Goal: Information Seeking & Learning: Learn about a topic

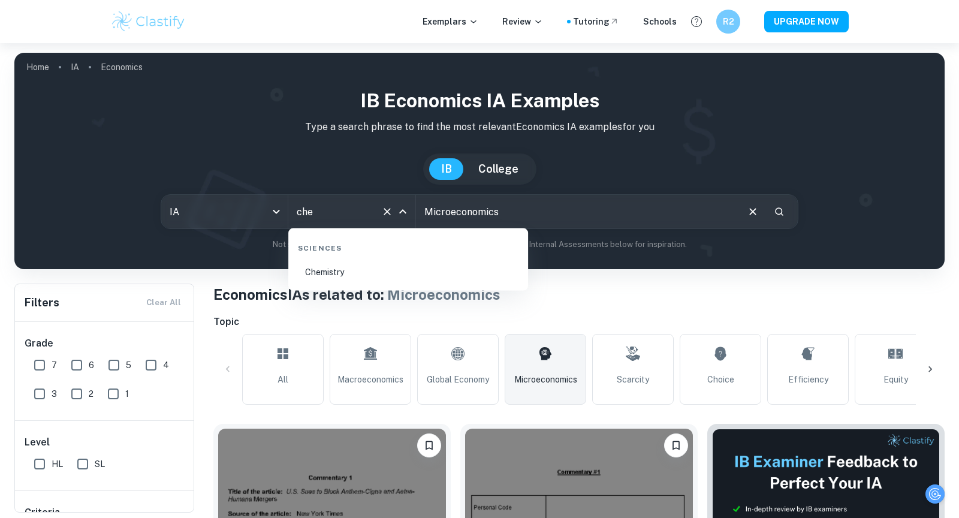
click at [371, 255] on div "Sciences" at bounding box center [408, 245] width 230 height 25
click at [370, 271] on li "Chemistry" at bounding box center [408, 272] width 230 height 28
type input "Chemistry"
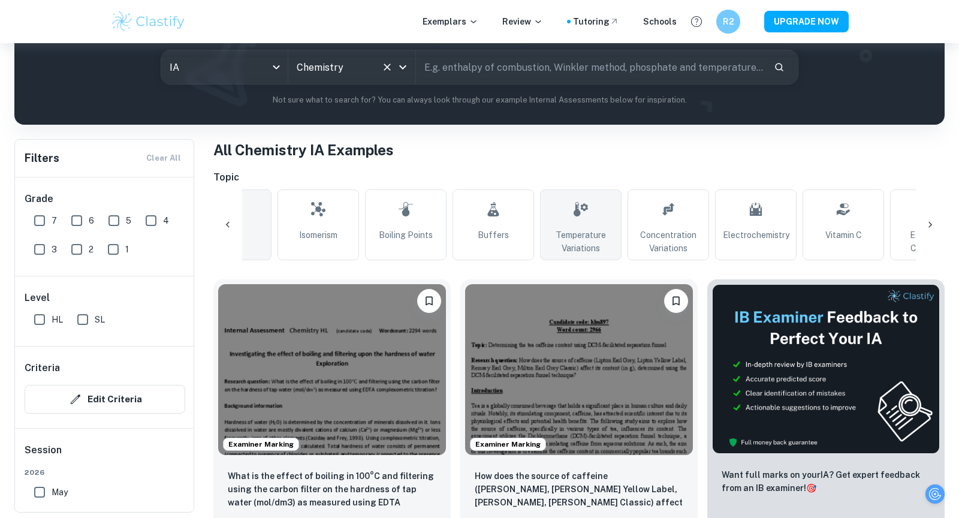
scroll to position [0, 54]
type input "Chemistry"
click at [574, 213] on icon at bounding box center [579, 209] width 14 height 14
type input "Temperature Variations"
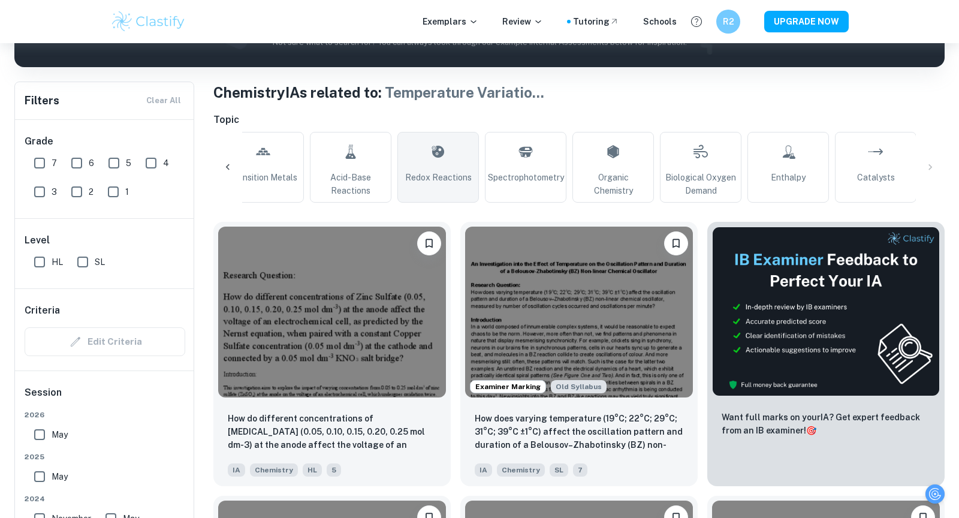
scroll to position [439, 0]
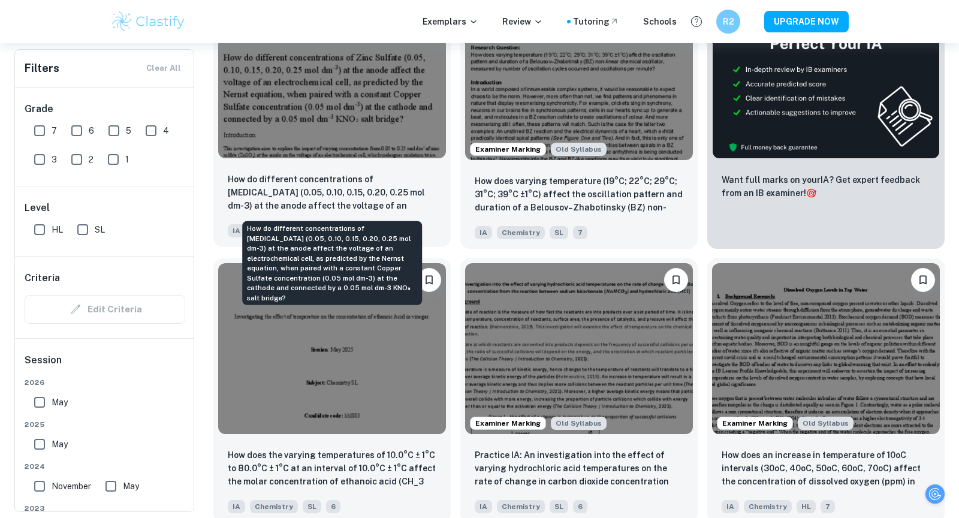
click at [312, 180] on p "How do different concentrations of [MEDICAL_DATA] (0.05, 0.10, 0.15, 0.20, 0.25…" at bounding box center [332, 193] width 209 height 41
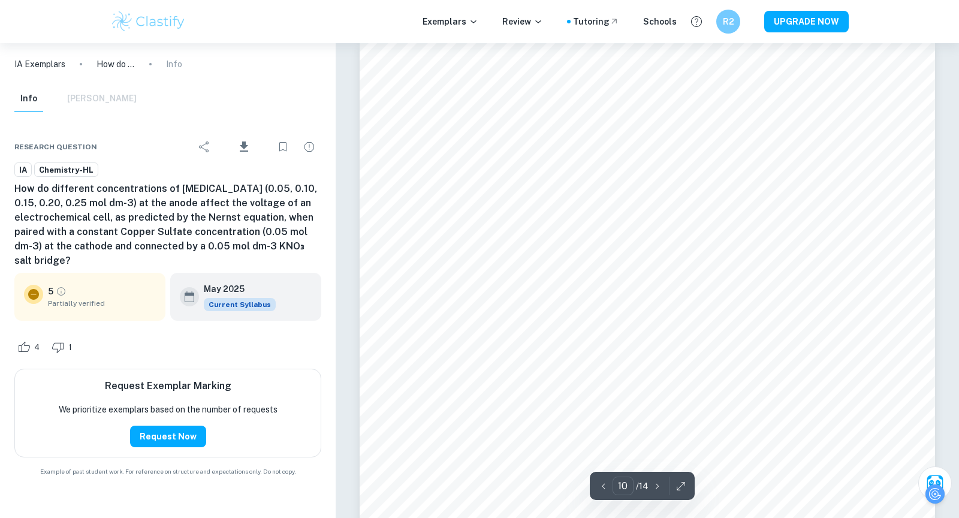
scroll to position [7044, 0]
type input "10"
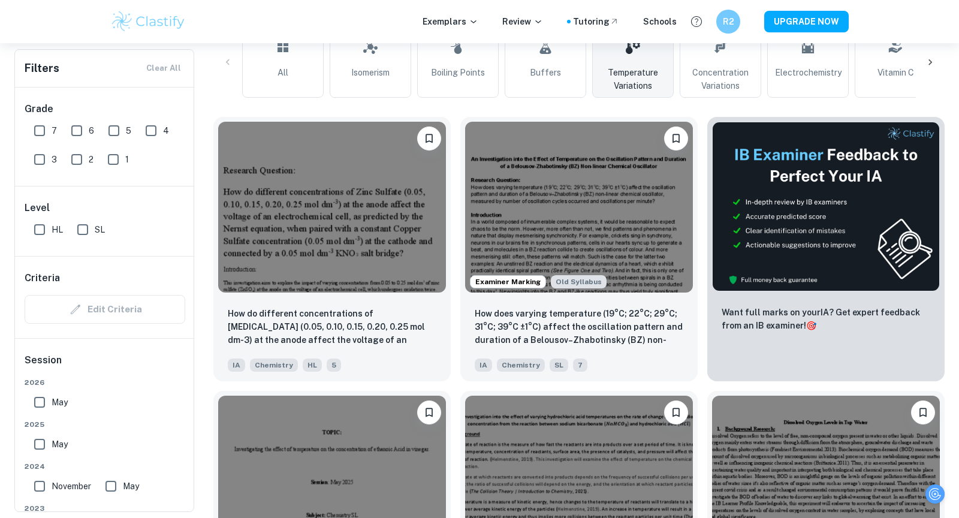
scroll to position [307, 0]
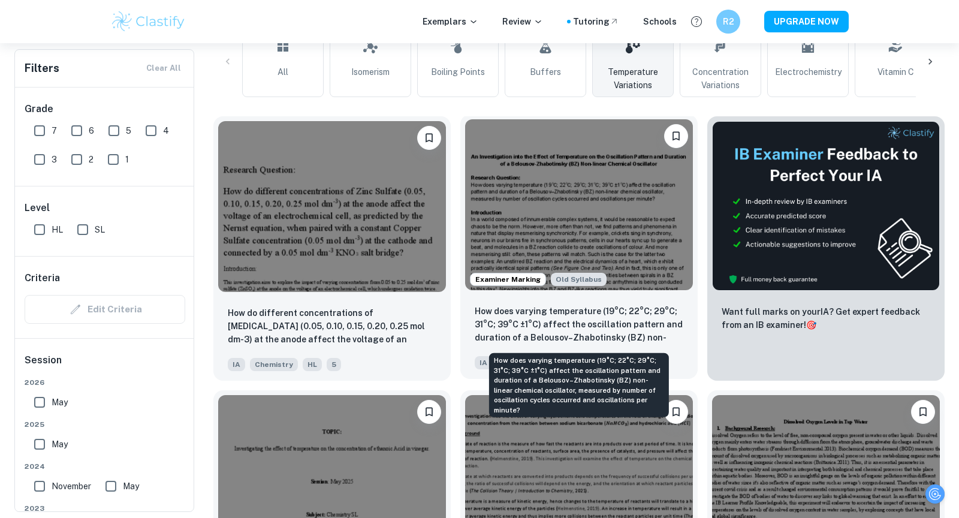
click at [620, 316] on p "How does varying temperature (19°C; 22°C; 29°C; 31°C; 39°C ±1°C) affect the osc…" at bounding box center [579, 324] width 209 height 41
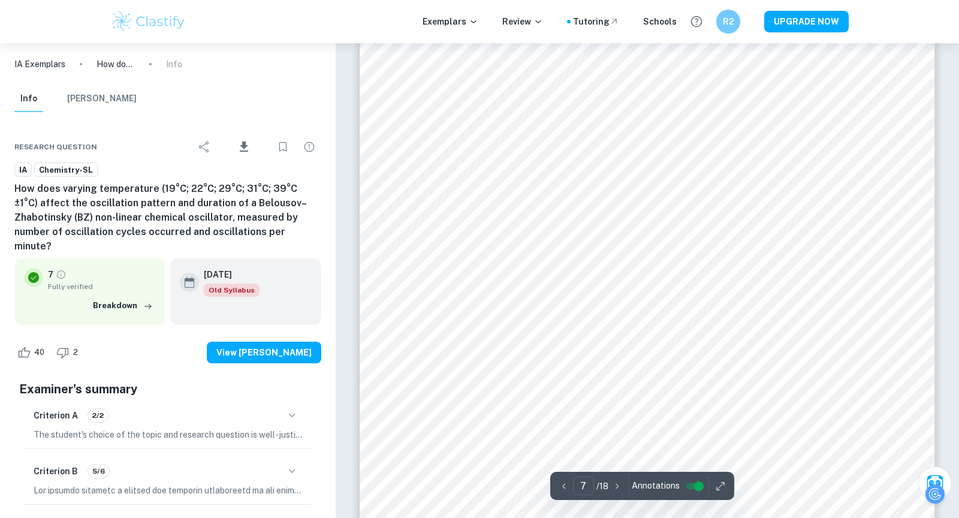
scroll to position [5458, 0]
type input "13"
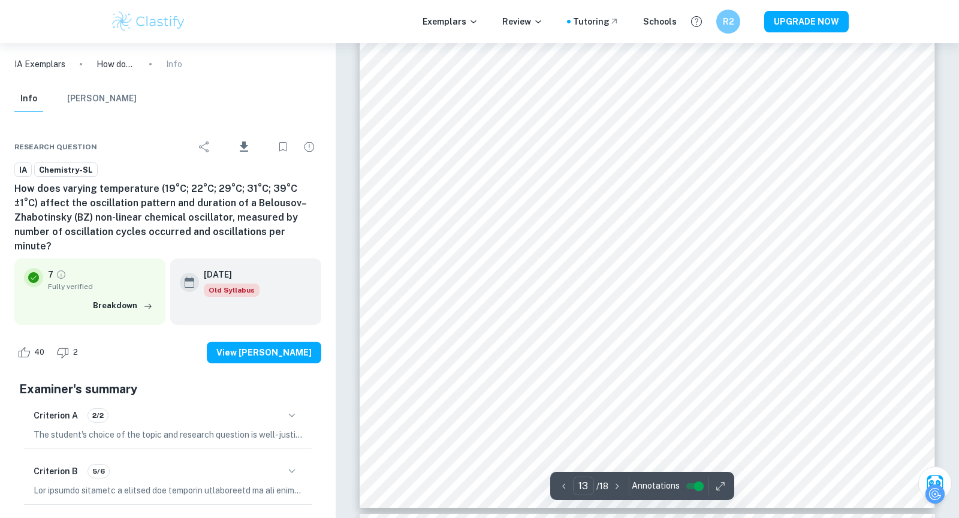
scroll to position [10514, 0]
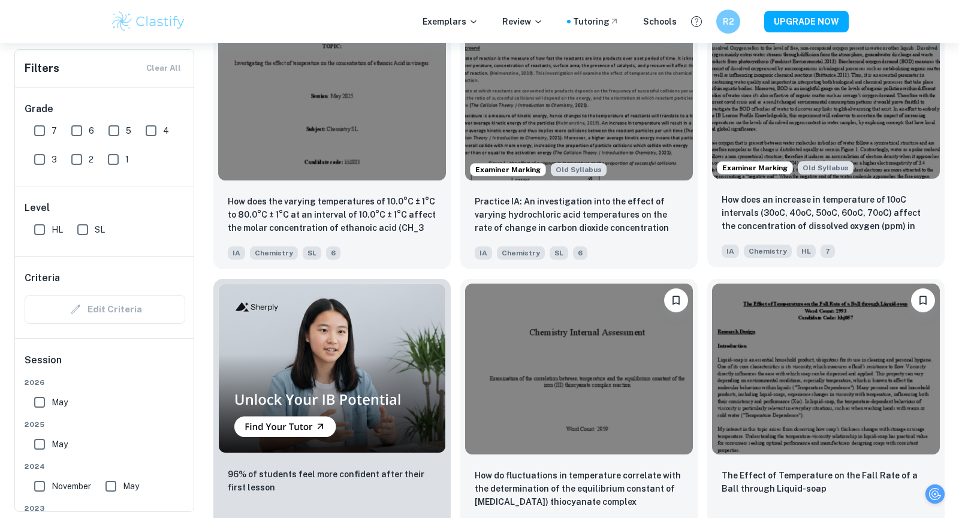
scroll to position [711, 0]
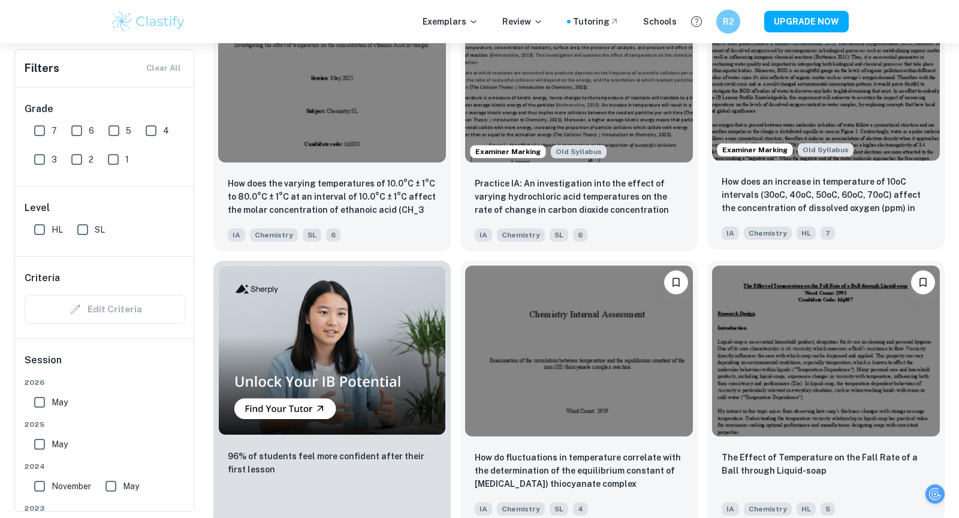
click at [787, 171] on div "How does an increase in temperature of 10oC intervals (30oC, 40oC, 50oC, 60oC, …" at bounding box center [825, 207] width 237 height 84
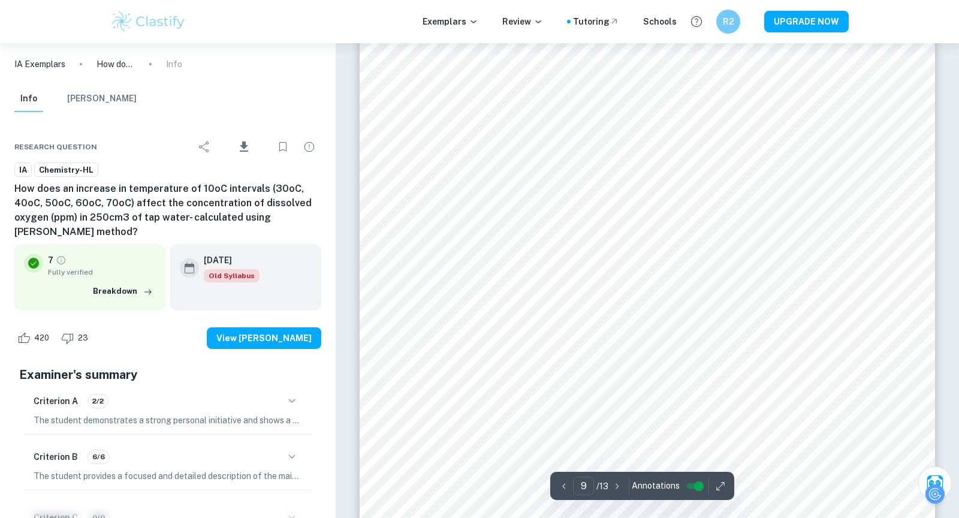
scroll to position [6270, 0]
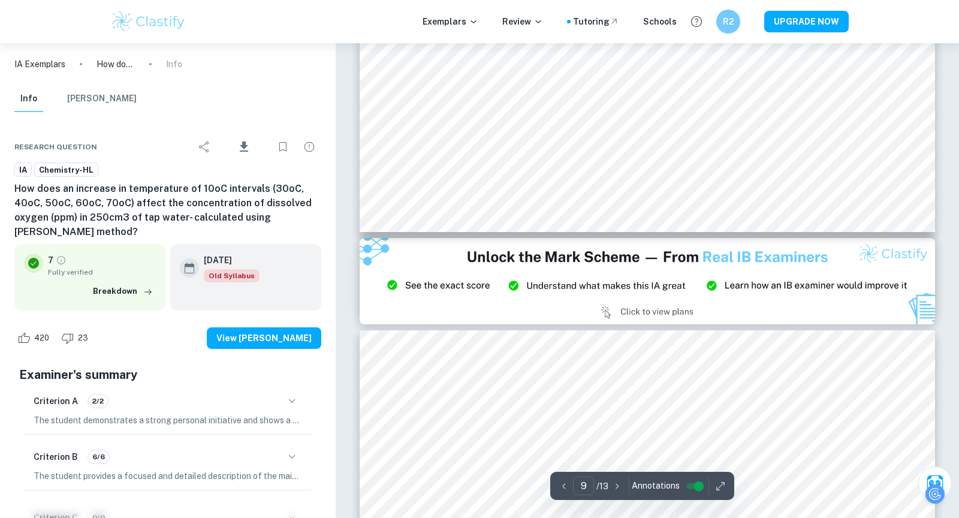
type input "8"
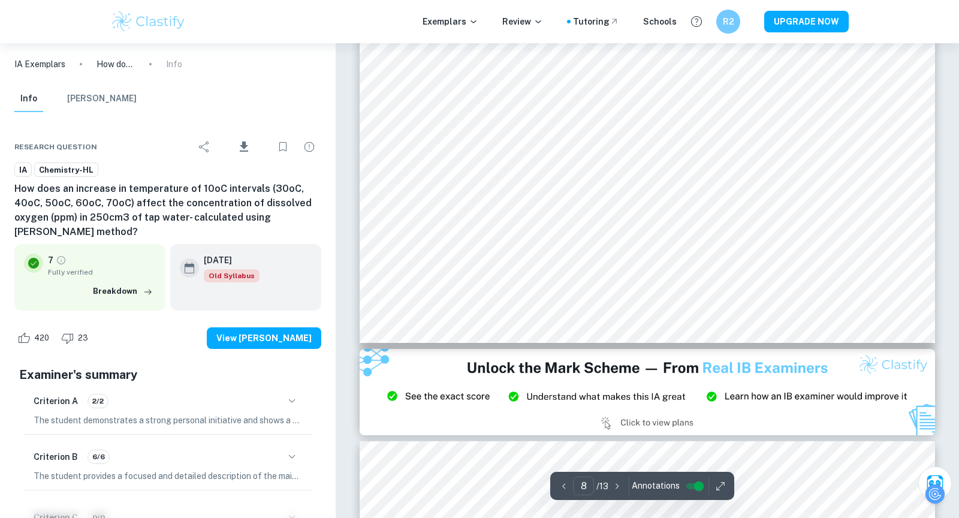
scroll to position [5742, 0]
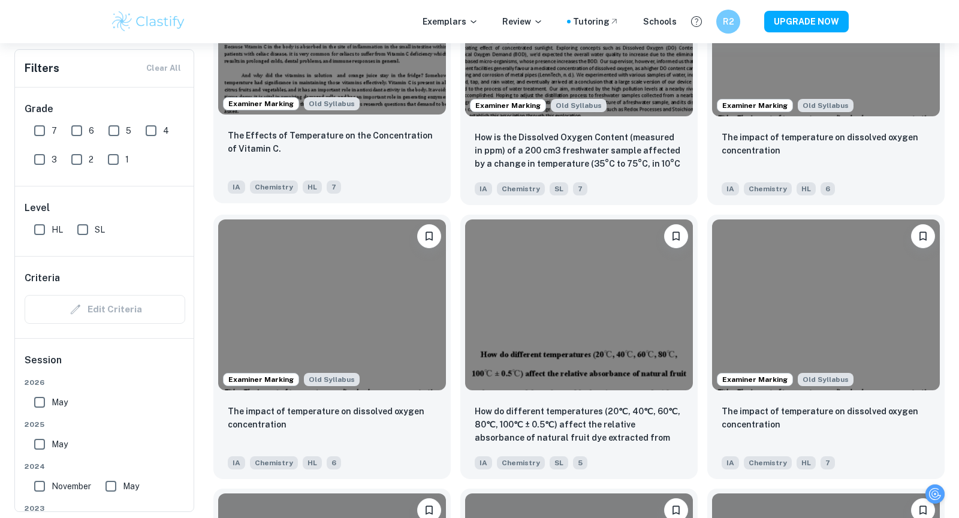
scroll to position [1309, 0]
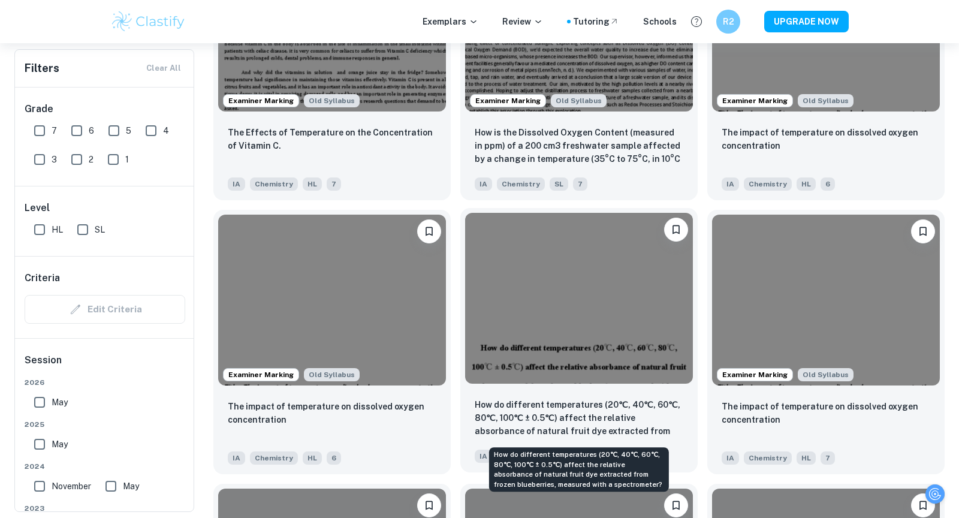
click at [596, 419] on p "How do different temperatures (20℃, 40℃, 60℃, 80℃, 100℃ ± 0.5℃) affect the rela…" at bounding box center [579, 418] width 209 height 41
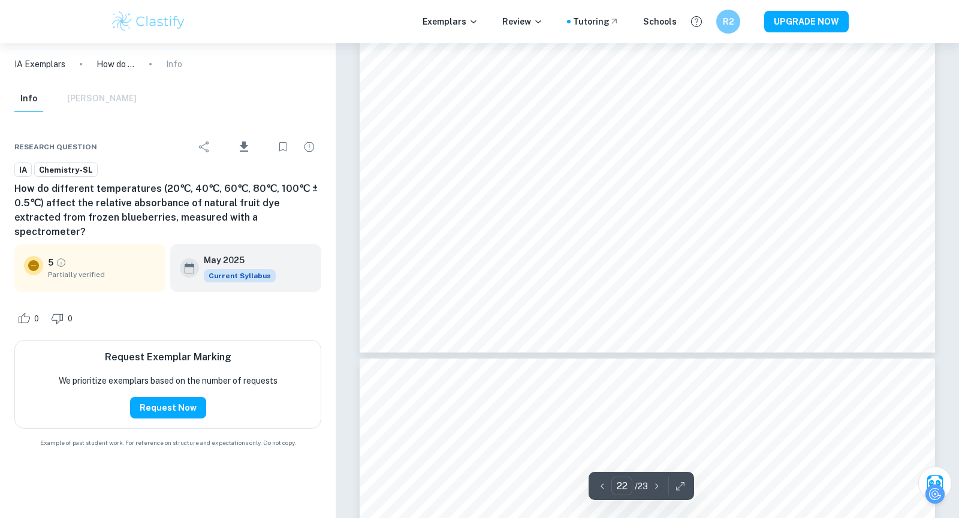
type input "23"
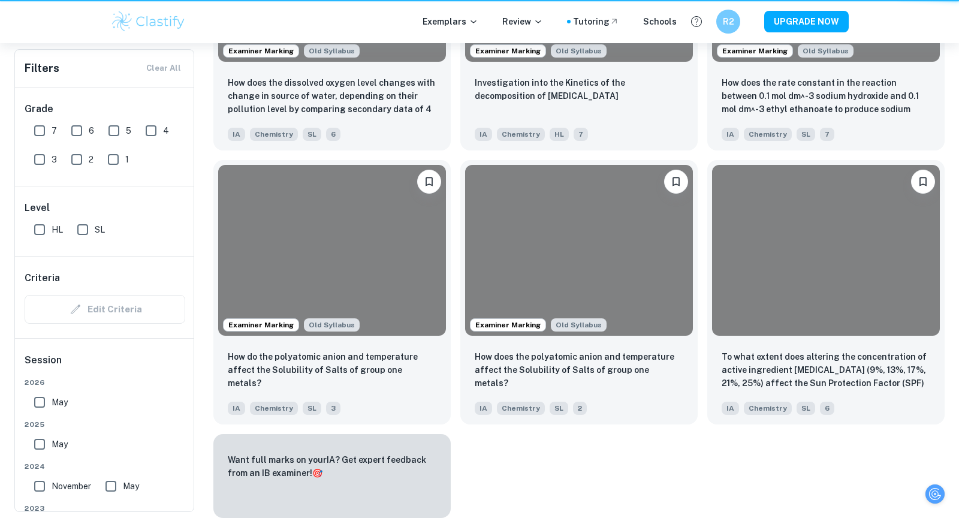
scroll to position [1309, 0]
